Goal: Transaction & Acquisition: Purchase product/service

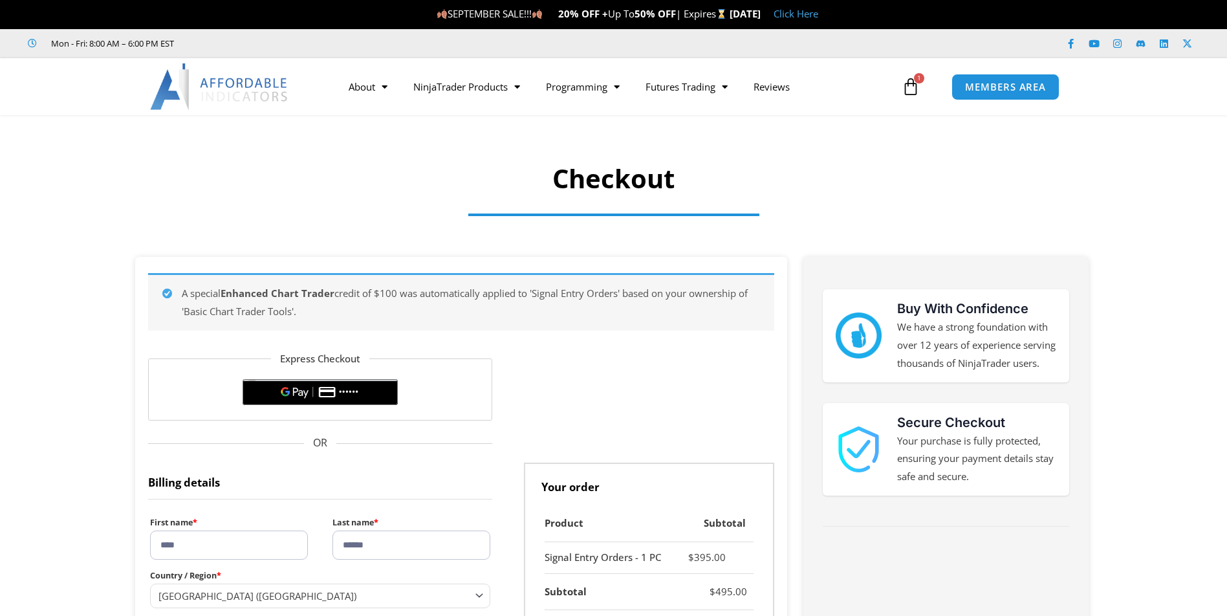
select select "**"
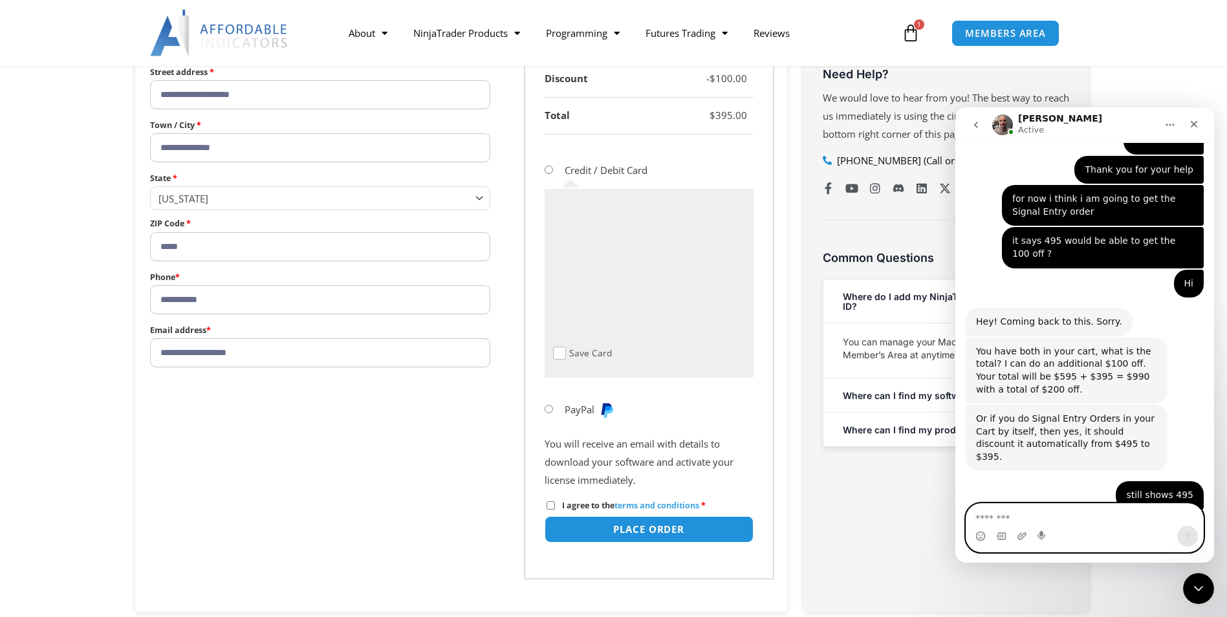
scroll to position [591, 0]
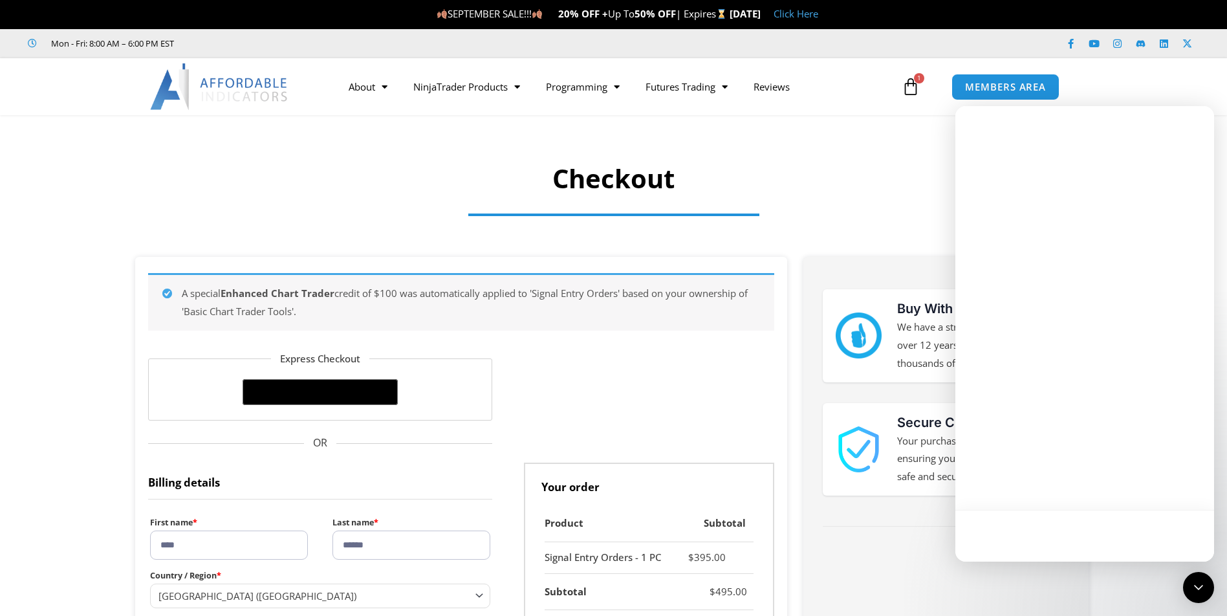
select select "**"
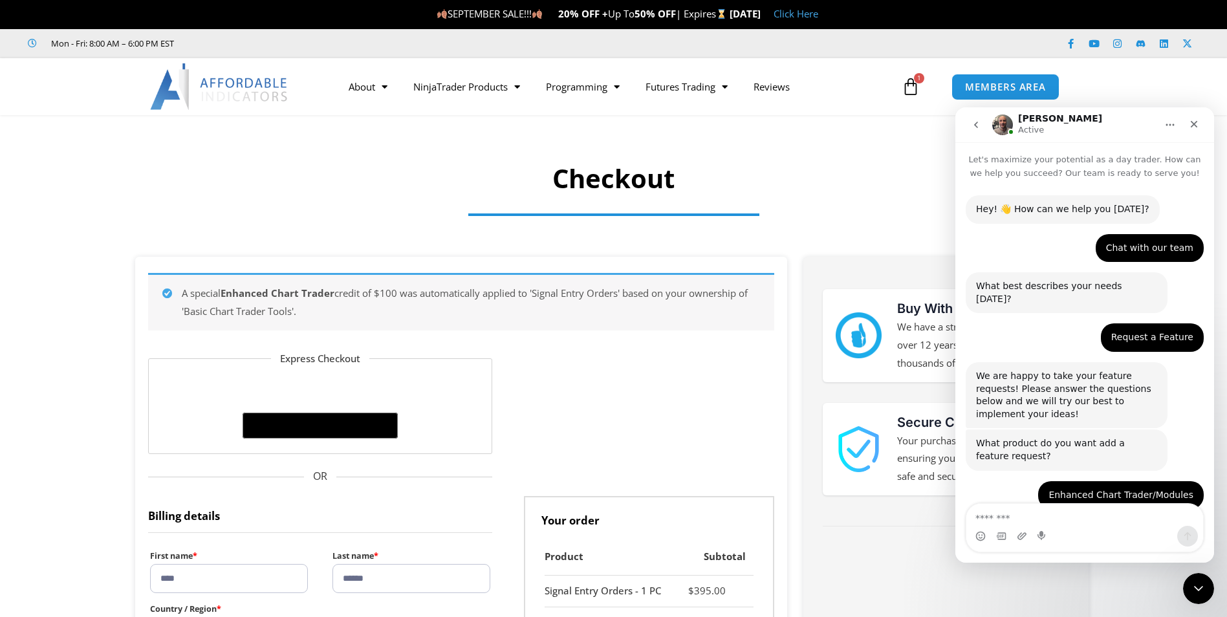
scroll to position [1574, 0]
